Goal: Information Seeking & Learning: Learn about a topic

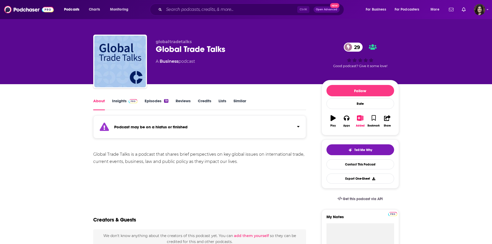
click at [117, 105] on link "Insights" at bounding box center [125, 104] width 26 height 12
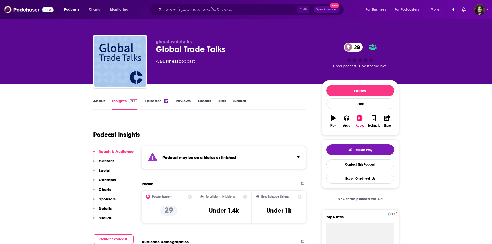
click at [98, 102] on link "About" at bounding box center [99, 104] width 12 height 12
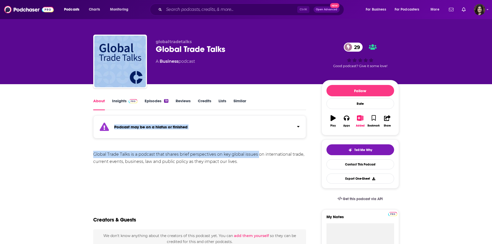
drag, startPoint x: 259, startPoint y: 158, endPoint x: 96, endPoint y: 137, distance: 164.5
click at [155, 106] on link "Episodes 19" at bounding box center [156, 104] width 23 height 12
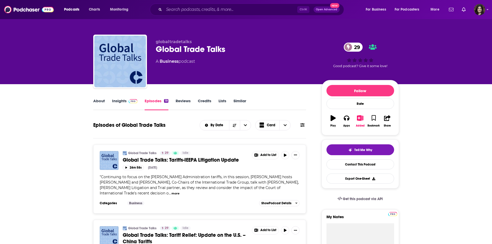
click at [99, 100] on link "About" at bounding box center [99, 104] width 12 height 12
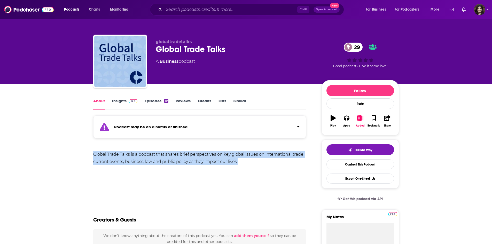
drag, startPoint x: 245, startPoint y: 158, endPoint x: 90, endPoint y: 147, distance: 155.8
copy div "Global Trade Talks is a podcast that shares brief perspectives on key global is…"
click at [122, 100] on link "Insights" at bounding box center [125, 104] width 26 height 12
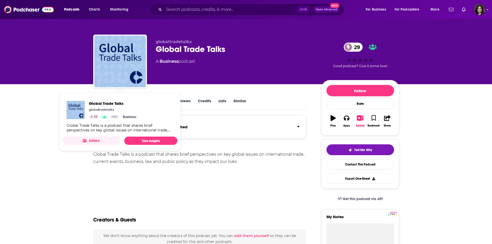
click at [223, 167] on div "Global Trade Talks is a podcast that shares brief perspectives on key global is…" at bounding box center [199, 169] width 213 height 36
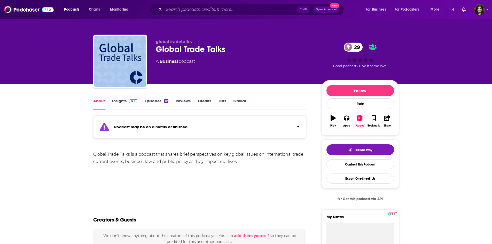
click at [120, 100] on link "Insights" at bounding box center [125, 104] width 26 height 12
